Goal: Task Accomplishment & Management: Use online tool/utility

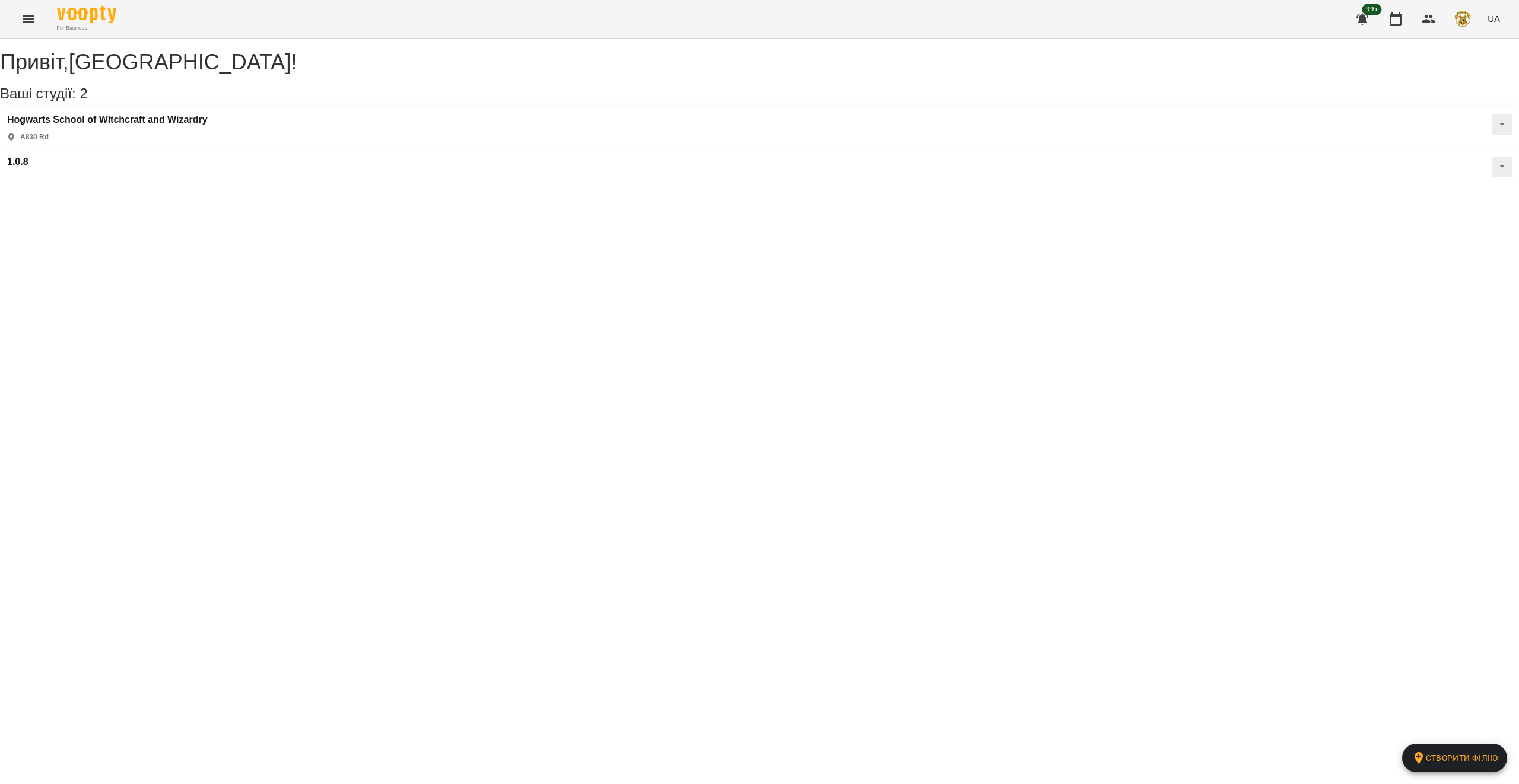
click at [21, 10] on button "Menu" at bounding box center [29, 19] width 29 height 29
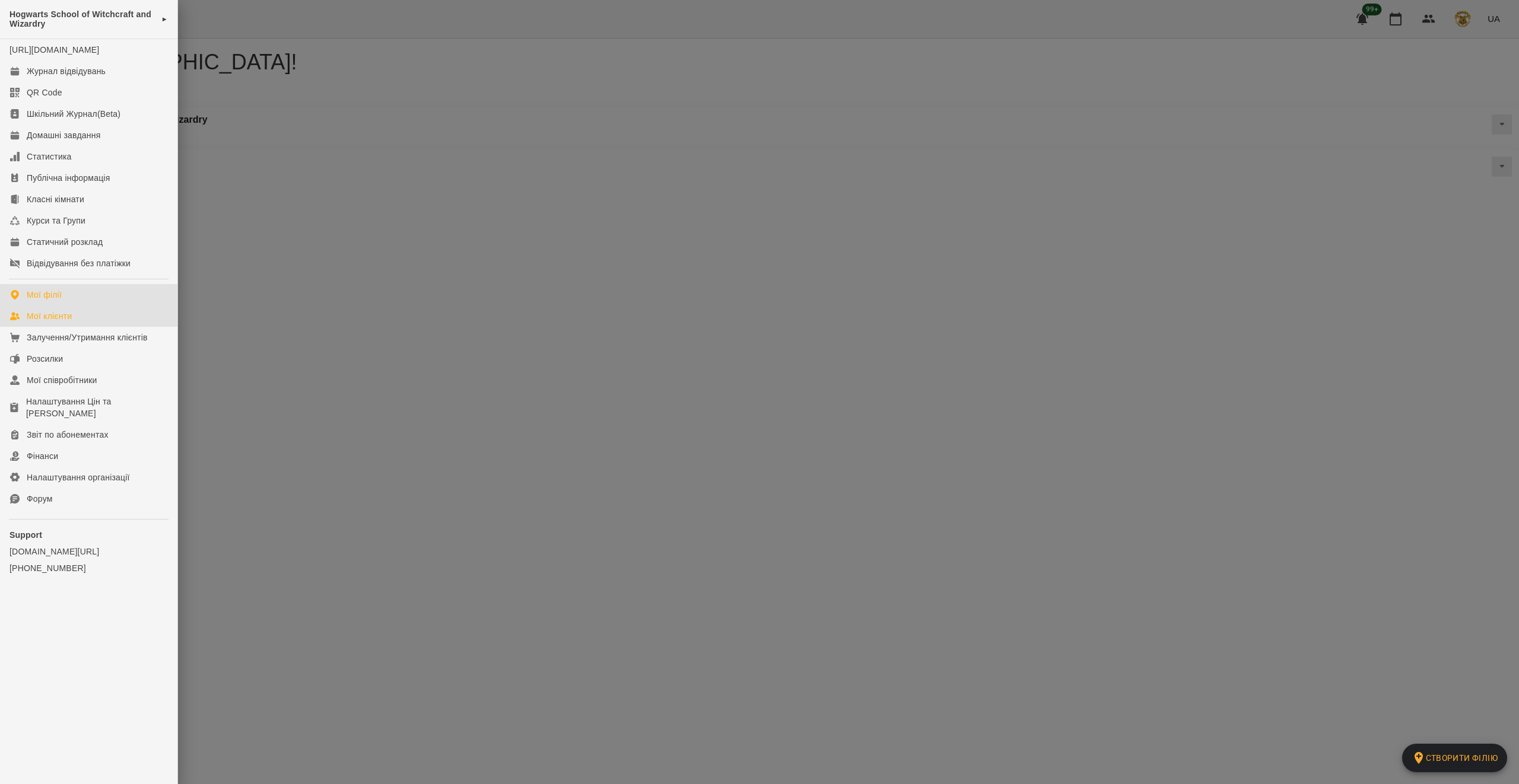
click at [75, 327] on link "Мої клієнти" at bounding box center [88, 316] width 178 height 22
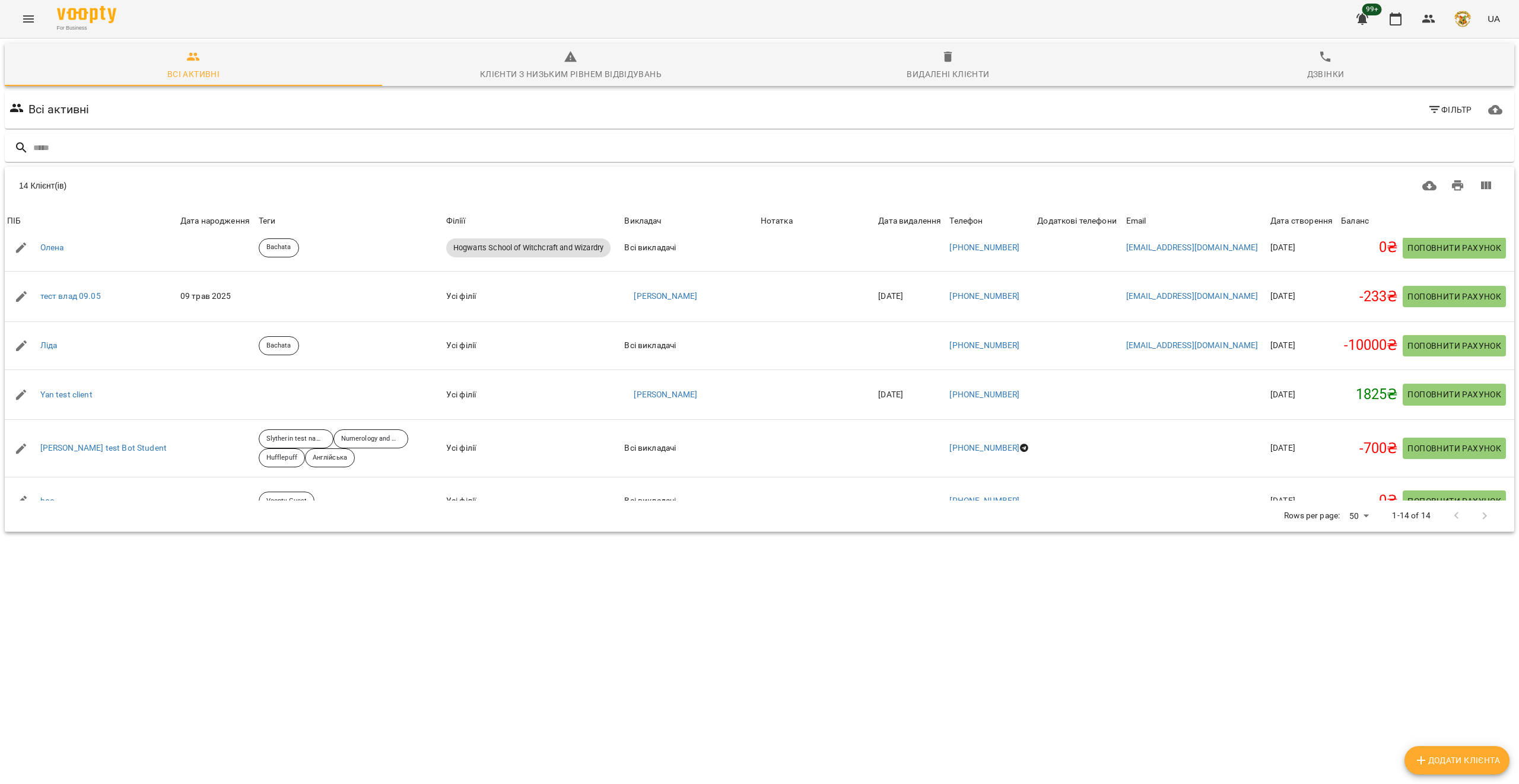
scroll to position [219, 0]
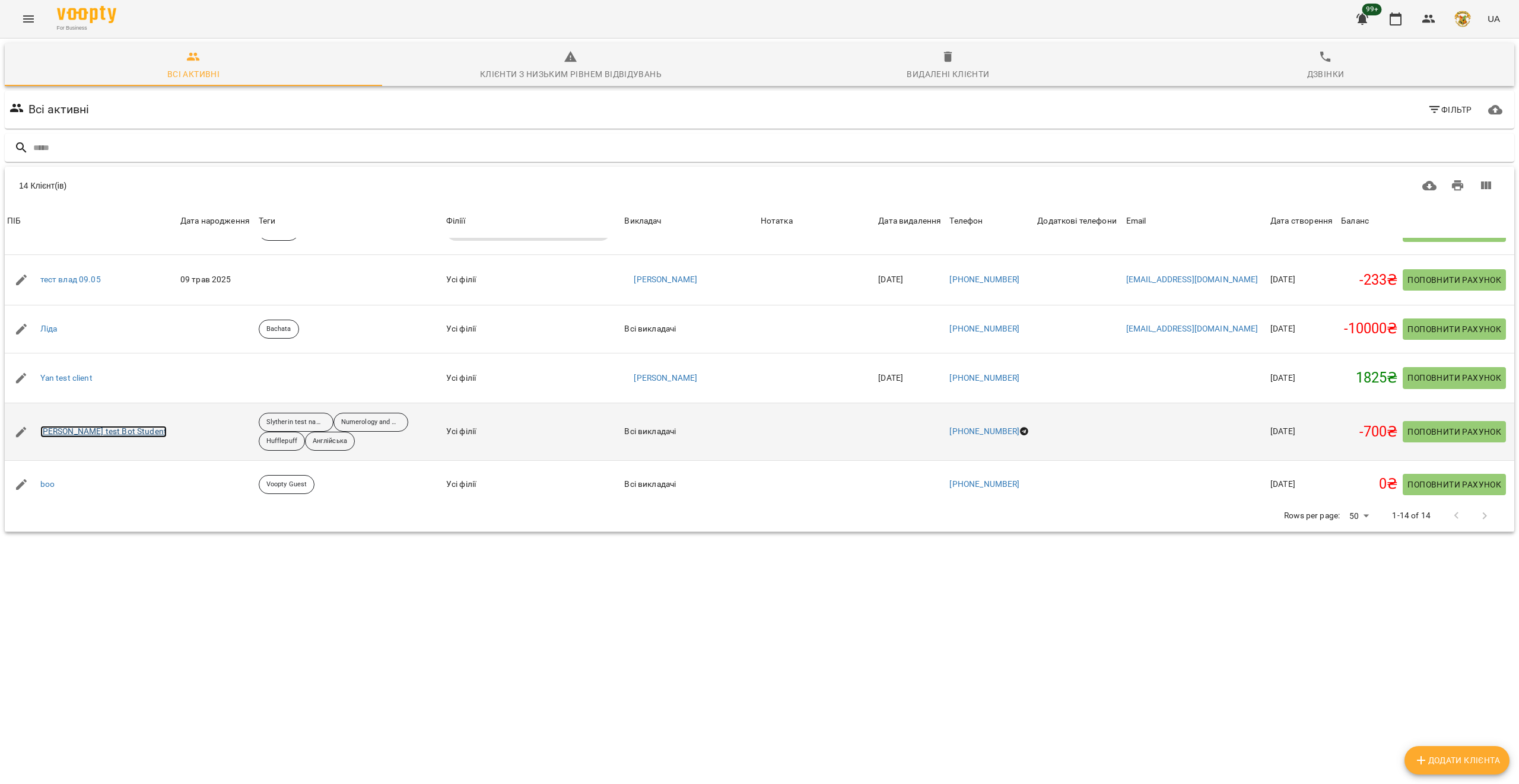
click at [72, 431] on link "[PERSON_NAME] test Bot Student" at bounding box center [103, 432] width 126 height 12
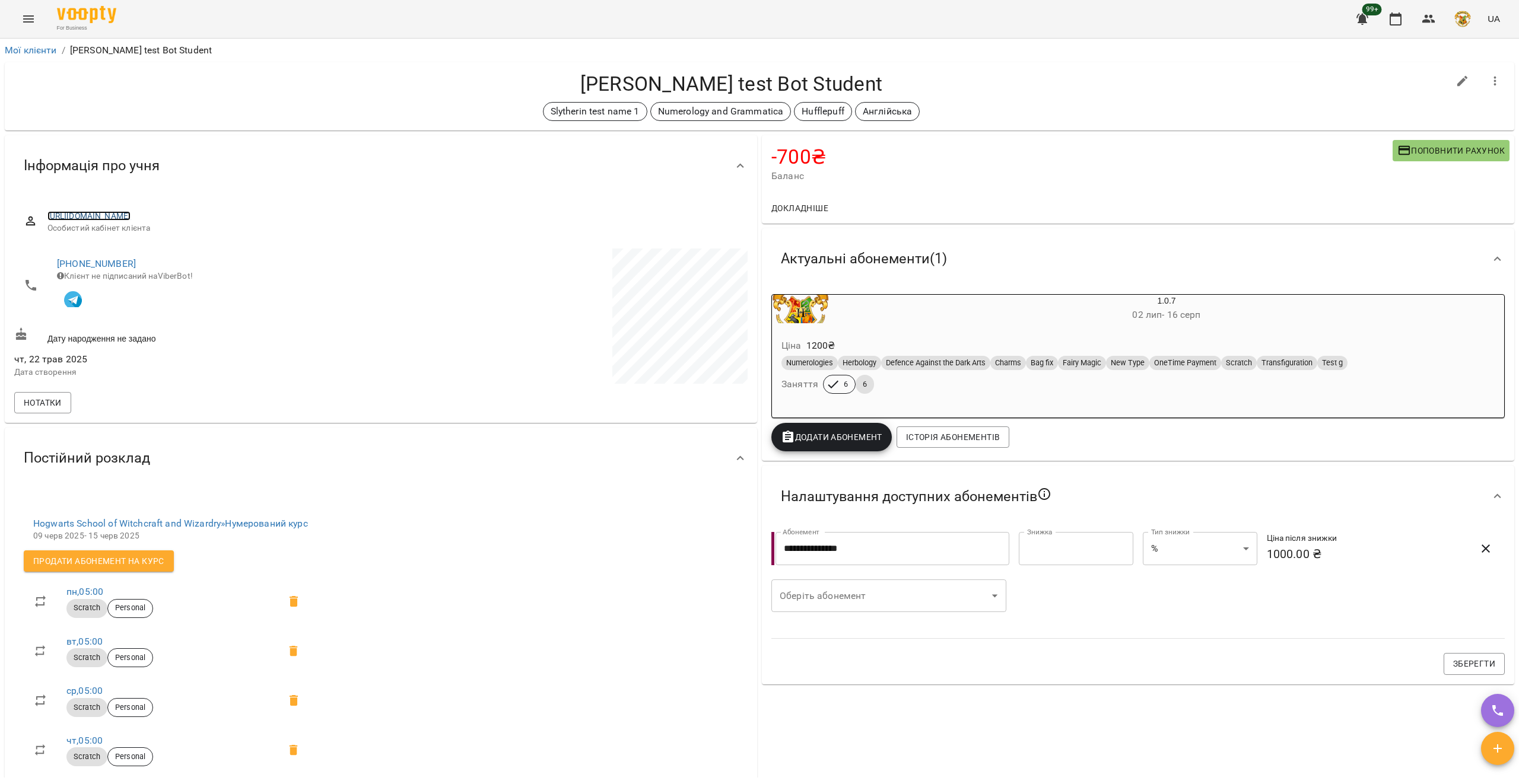
click at [127, 215] on link "[URL][DOMAIN_NAME]" at bounding box center [89, 216] width 84 height 10
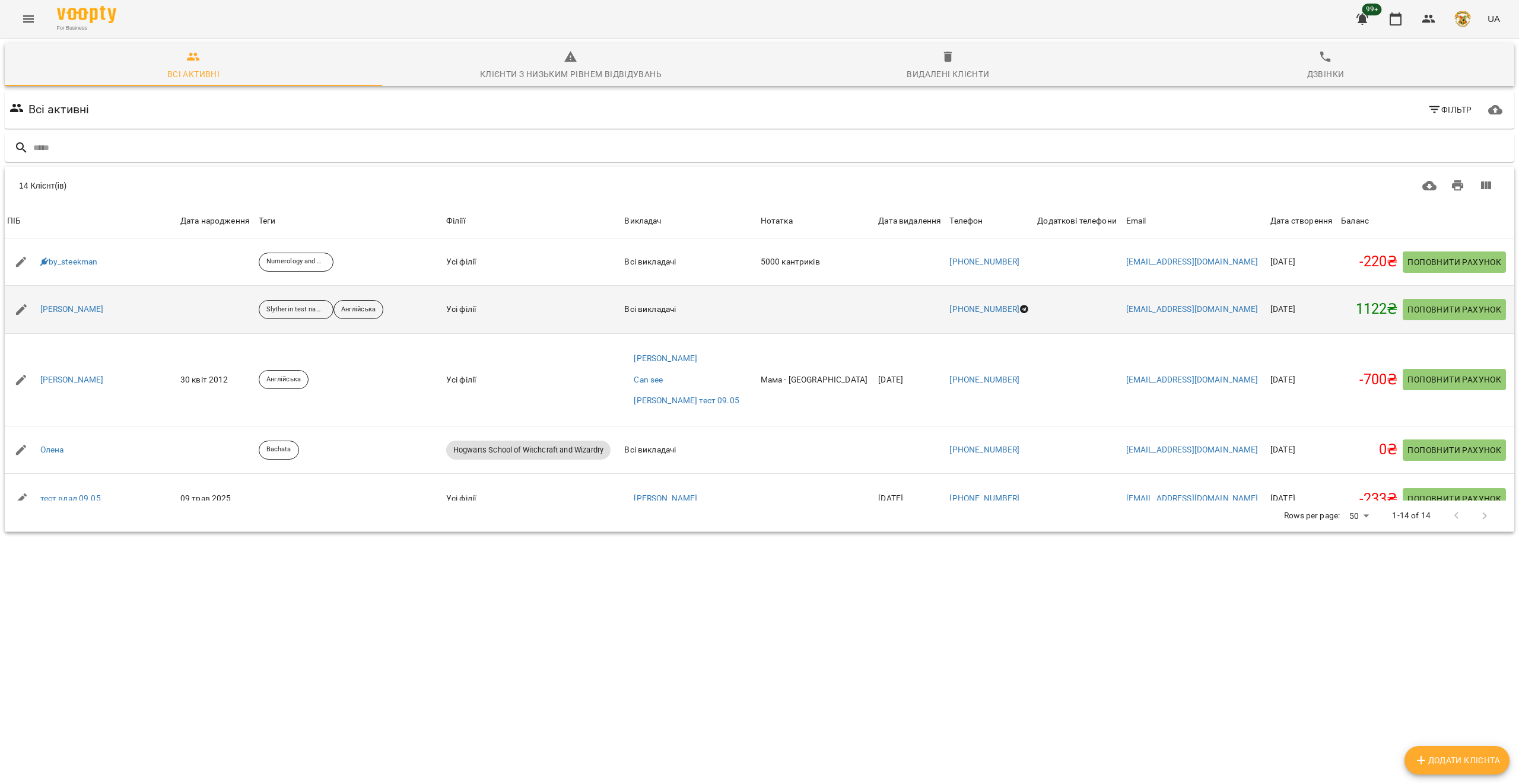
click at [52, 302] on div "[PERSON_NAME]" at bounding box center [72, 310] width 68 height 17
click at [60, 306] on link "[PERSON_NAME]" at bounding box center [72, 310] width 63 height 12
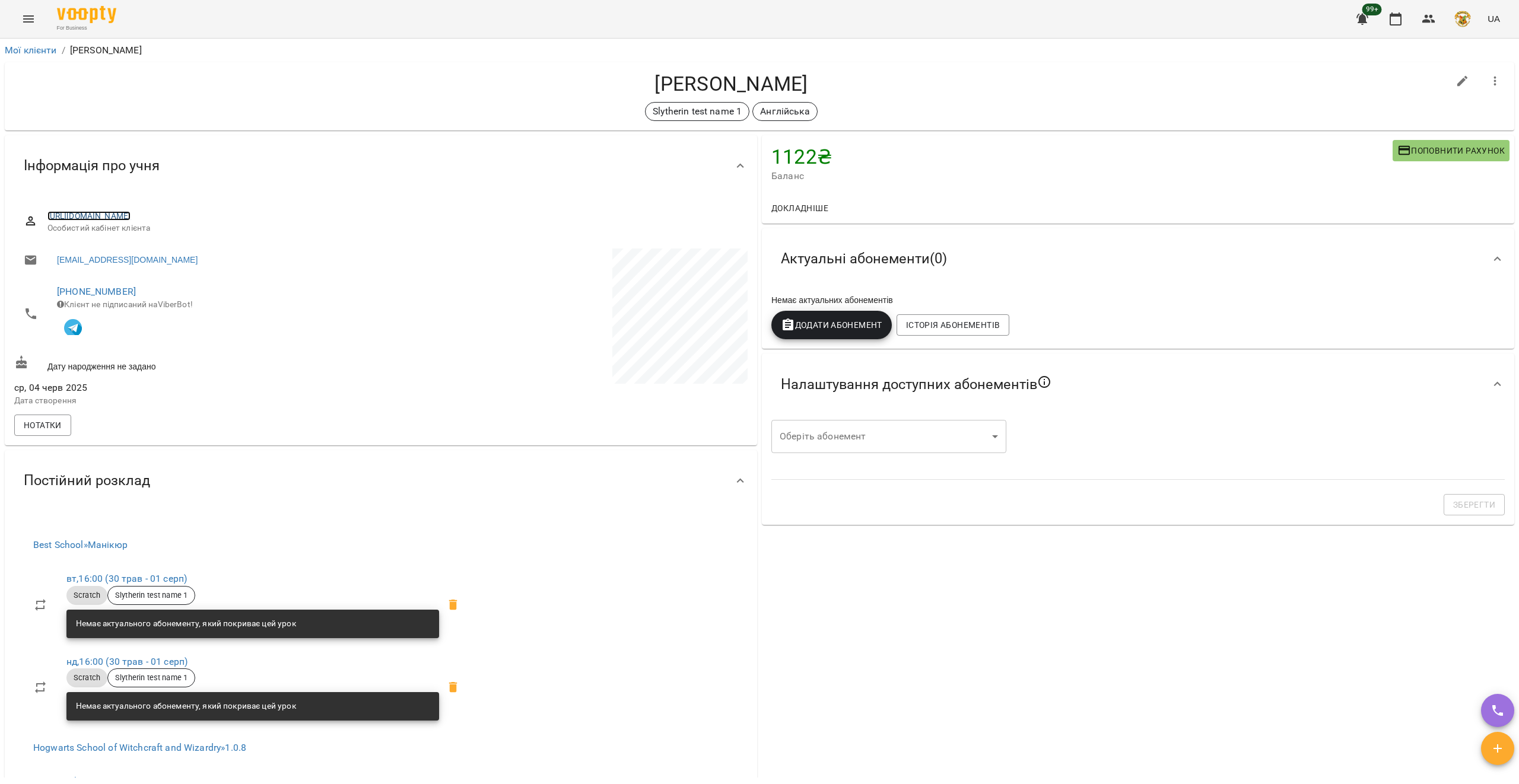
click at [131, 213] on link "[URL][DOMAIN_NAME]" at bounding box center [89, 216] width 84 height 10
click at [32, 19] on icon "Menu" at bounding box center [29, 19] width 11 height 7
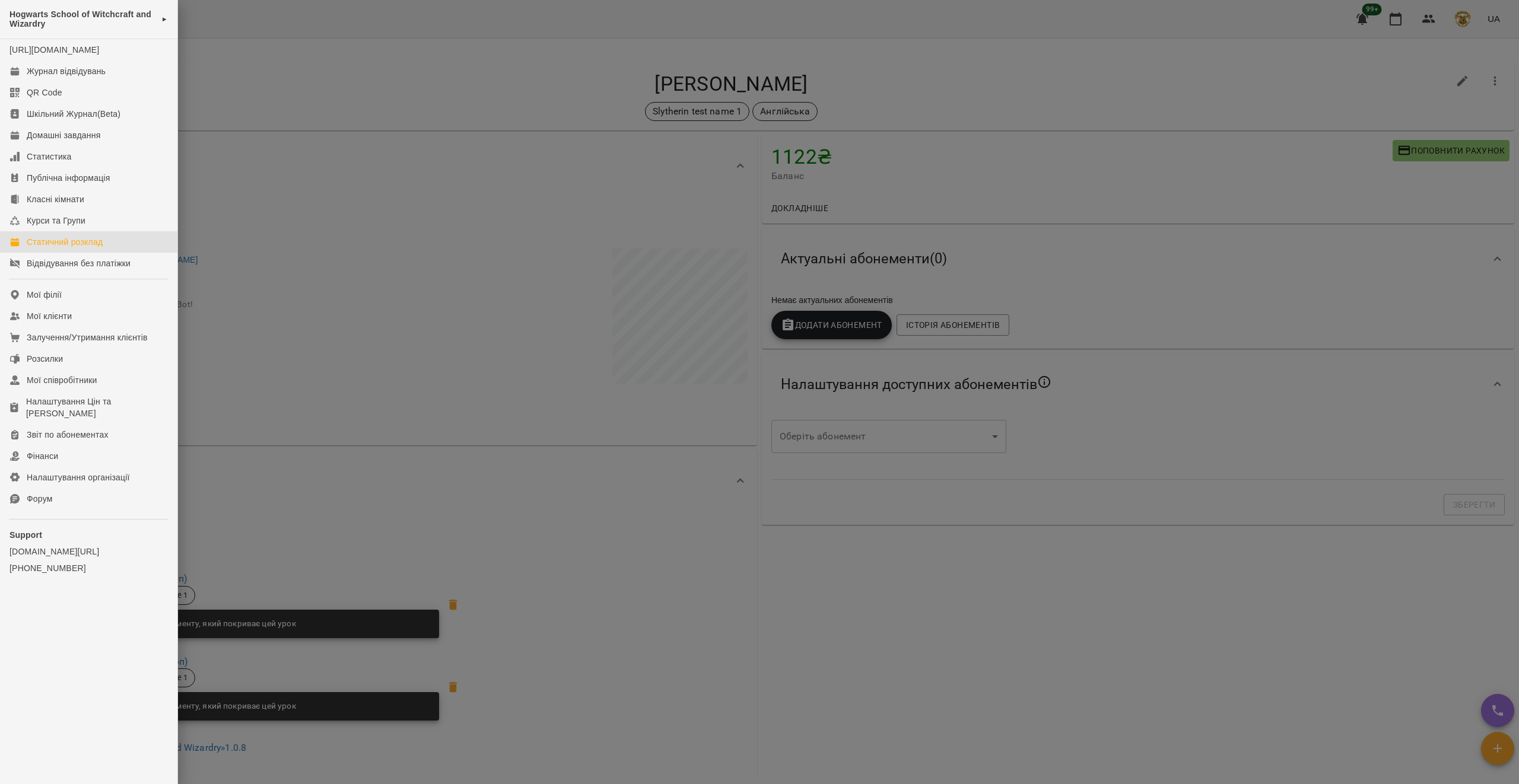
click at [93, 248] on div "Статичний розклад" at bounding box center [65, 242] width 76 height 12
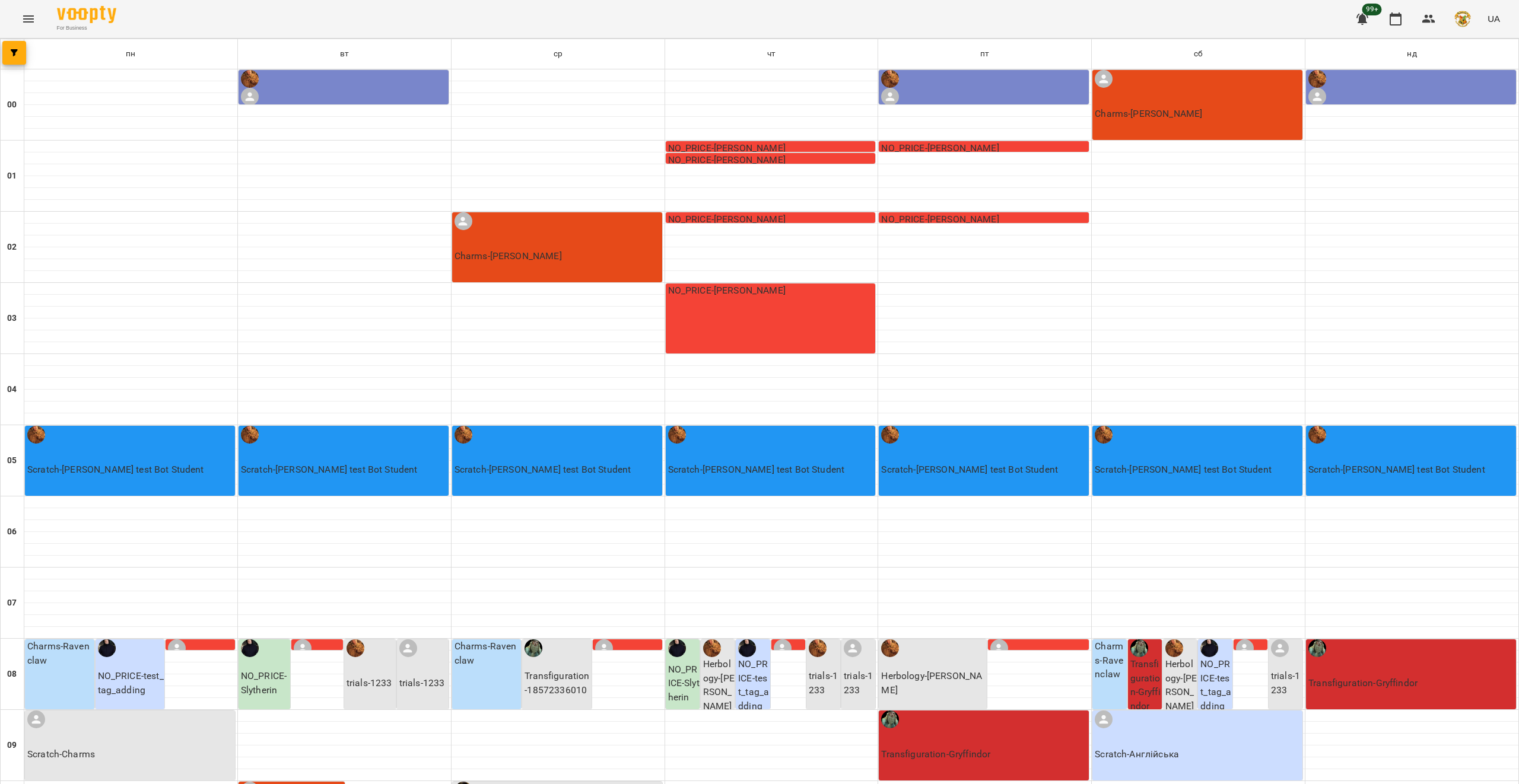
click at [30, 23] on icon "Menu" at bounding box center [29, 19] width 14 height 14
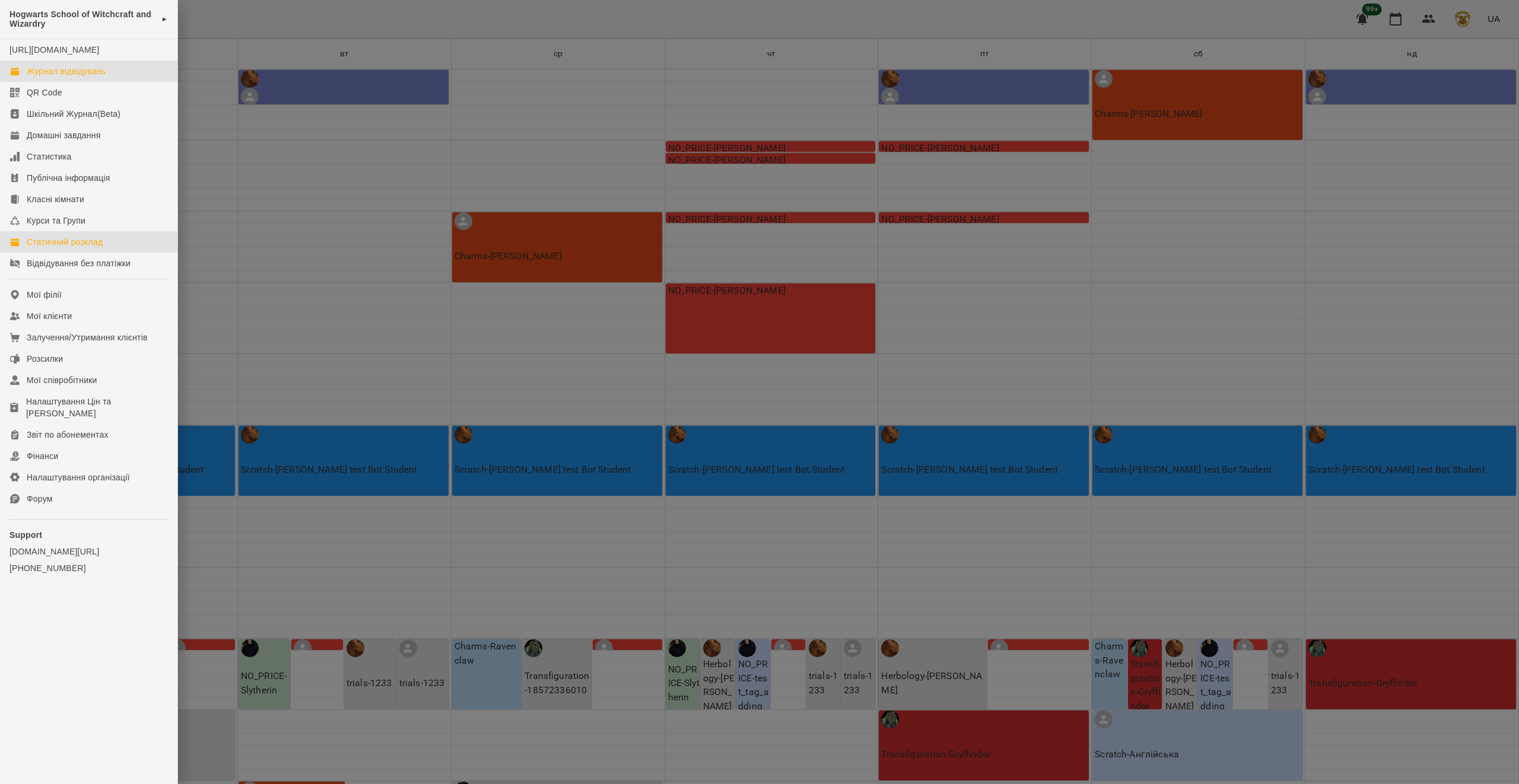
click at [66, 77] on div "Журнал відвідувань" at bounding box center [66, 71] width 79 height 12
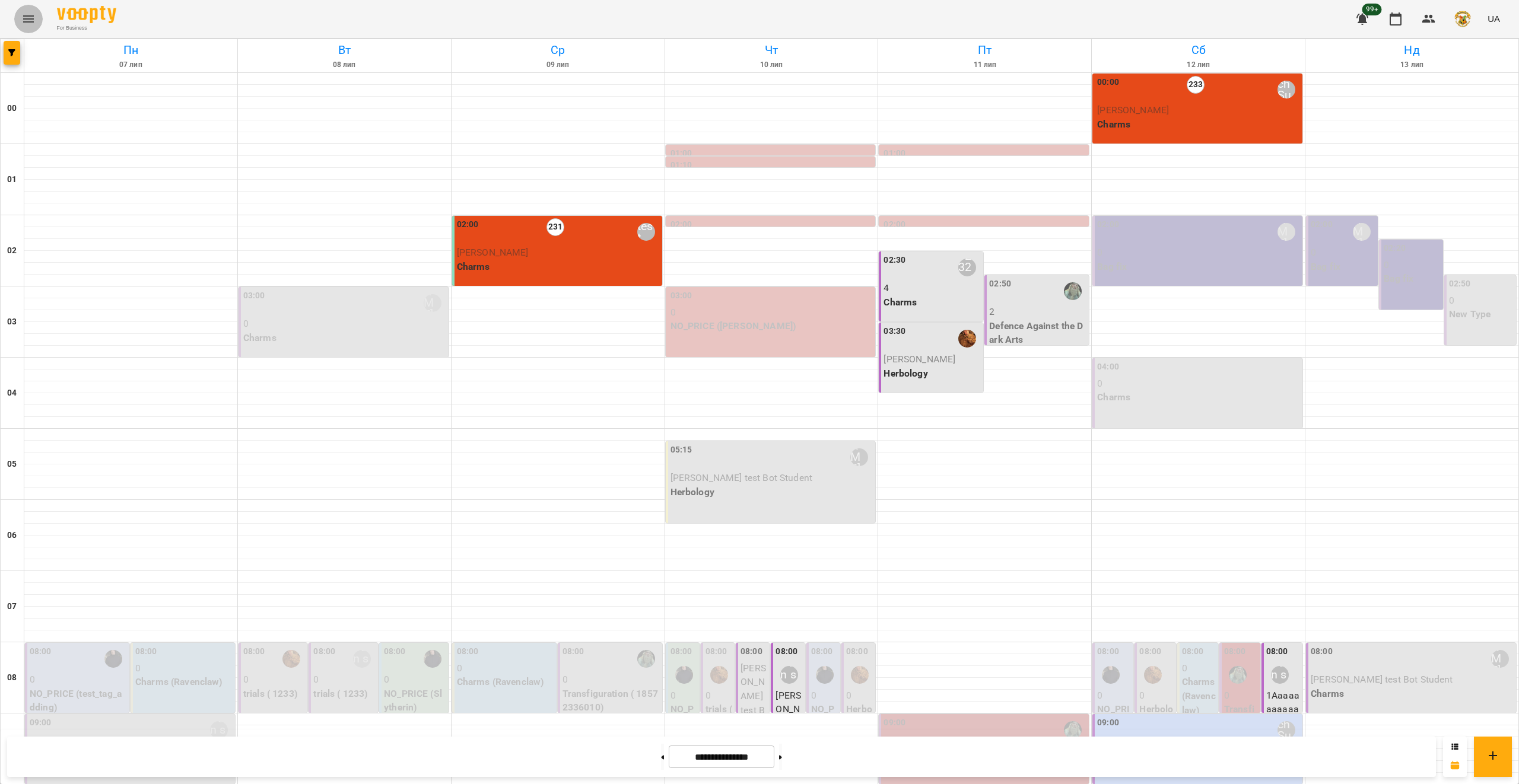
click at [36, 19] on button "Menu" at bounding box center [29, 19] width 29 height 29
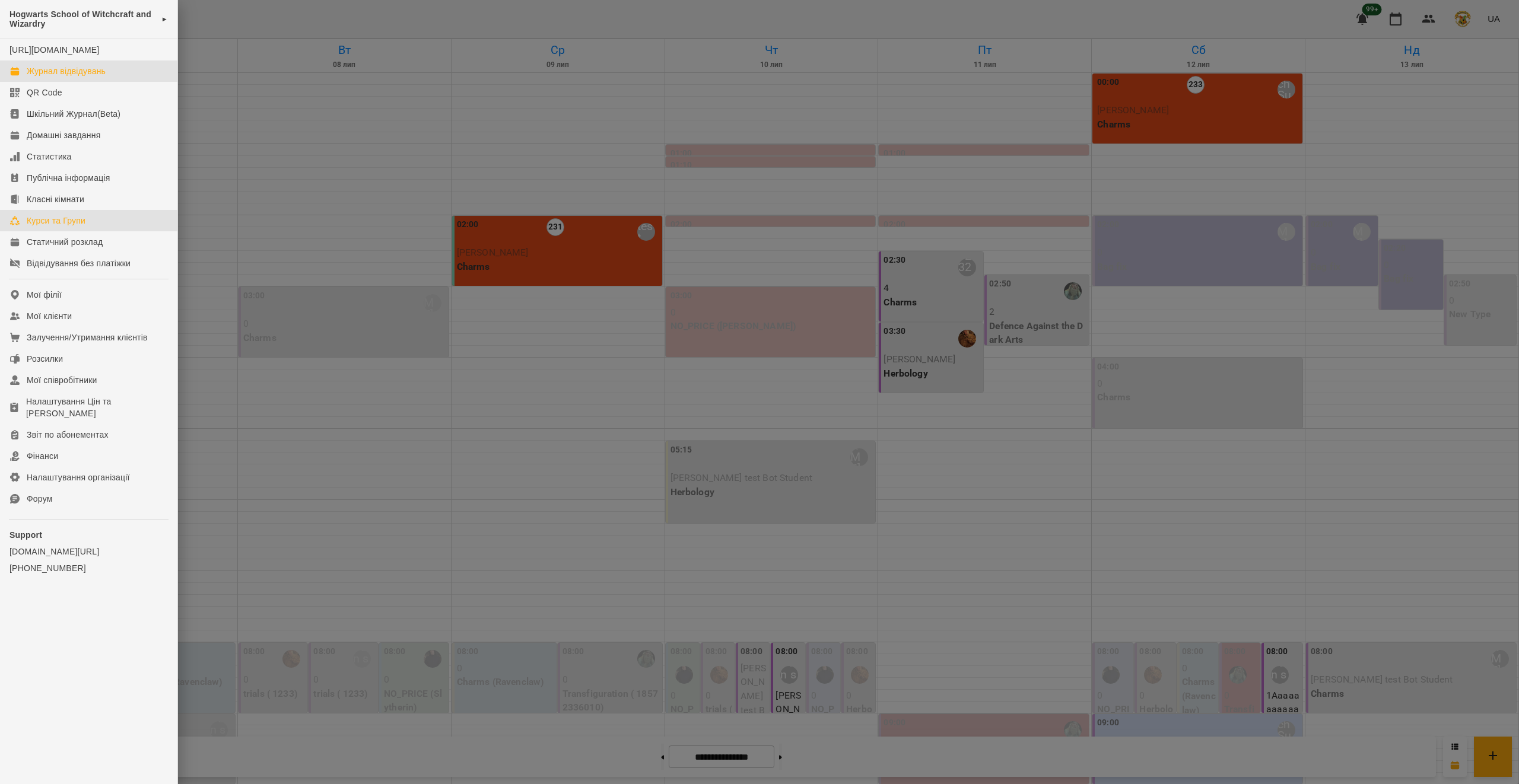
click at [77, 226] on div "Курси та Групи" at bounding box center [56, 220] width 59 height 12
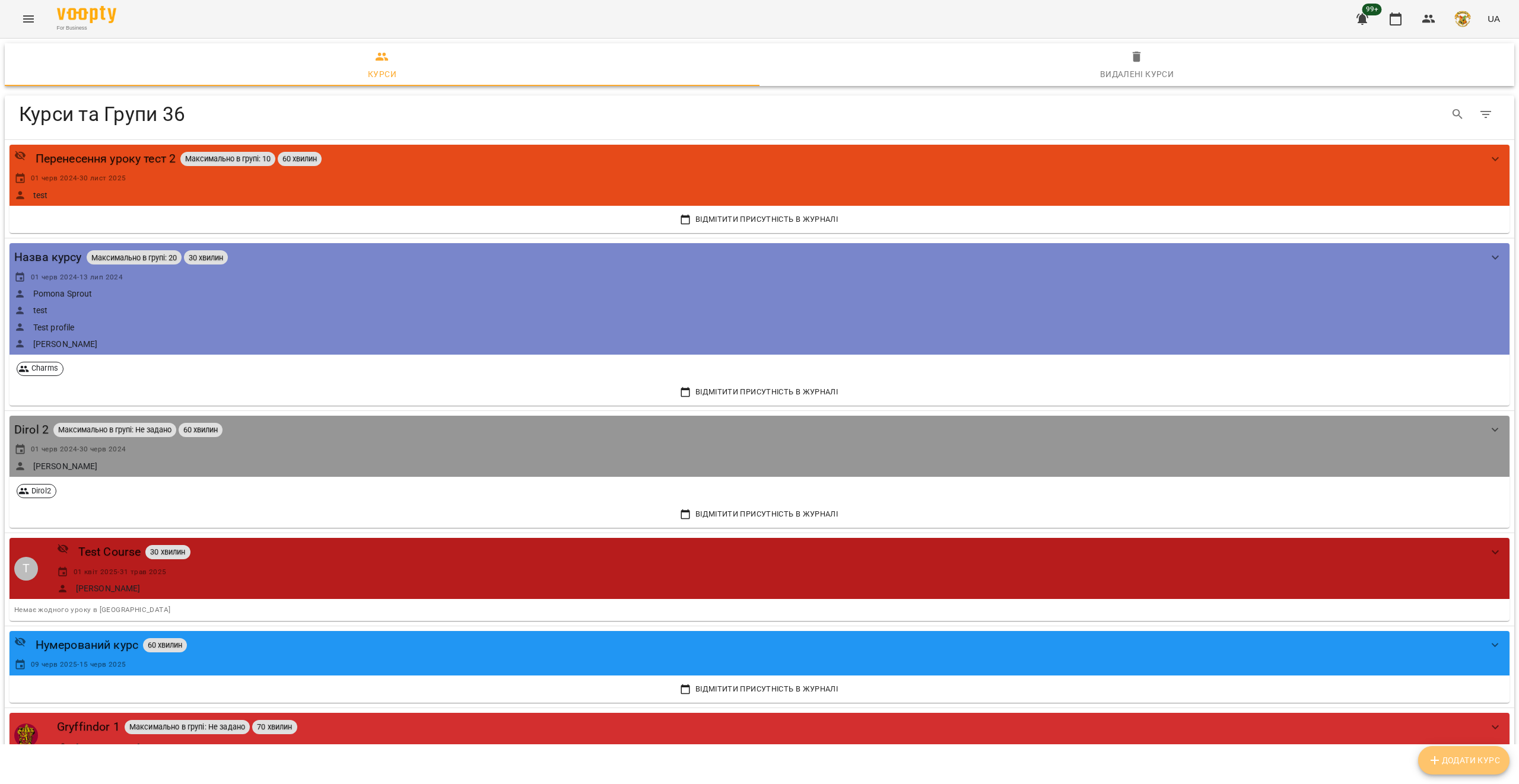
click at [1480, 754] on span "Додати Курс" at bounding box center [1464, 761] width 72 height 14
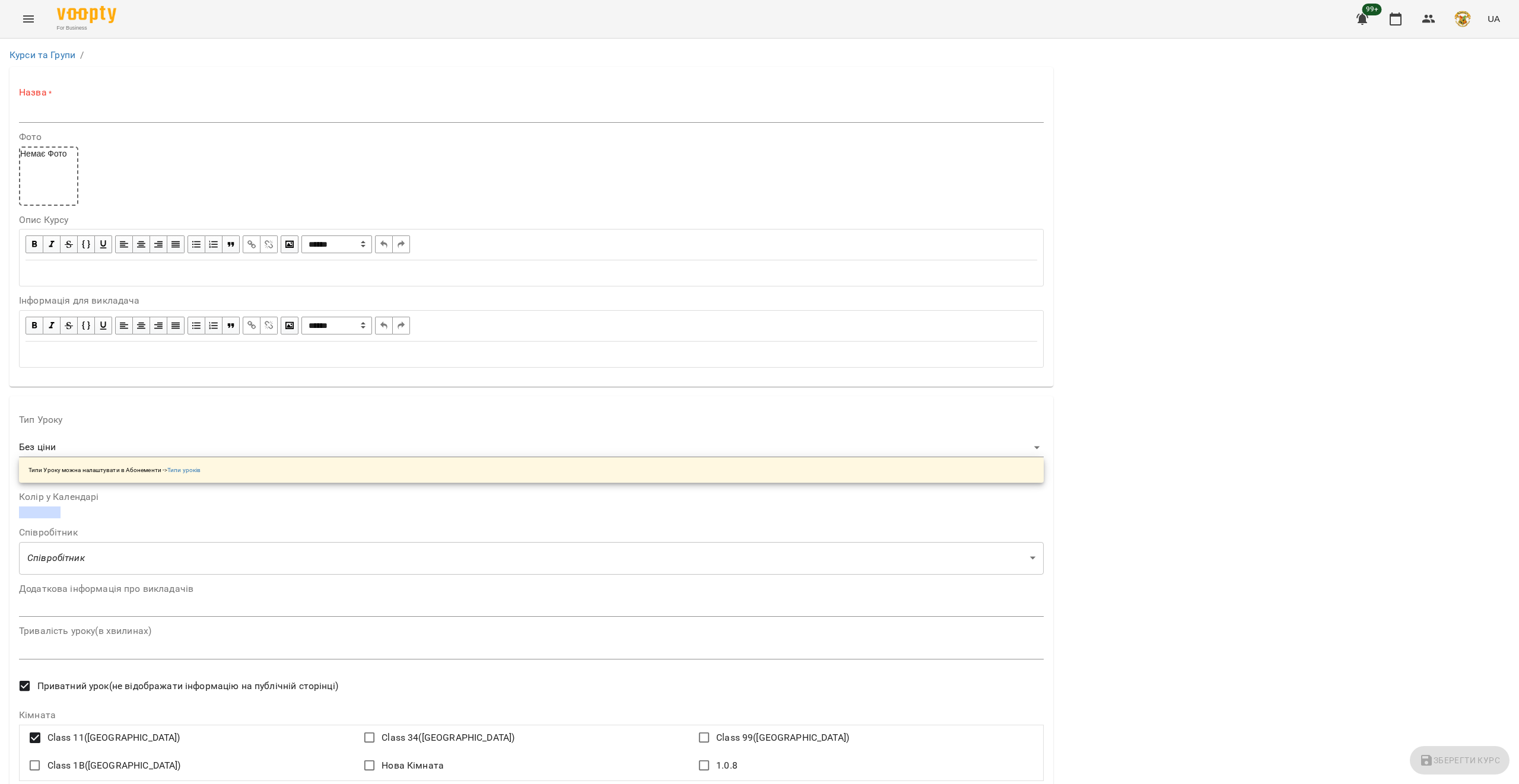
scroll to position [625, 0]
